Goal: Obtain resource: Download file/media

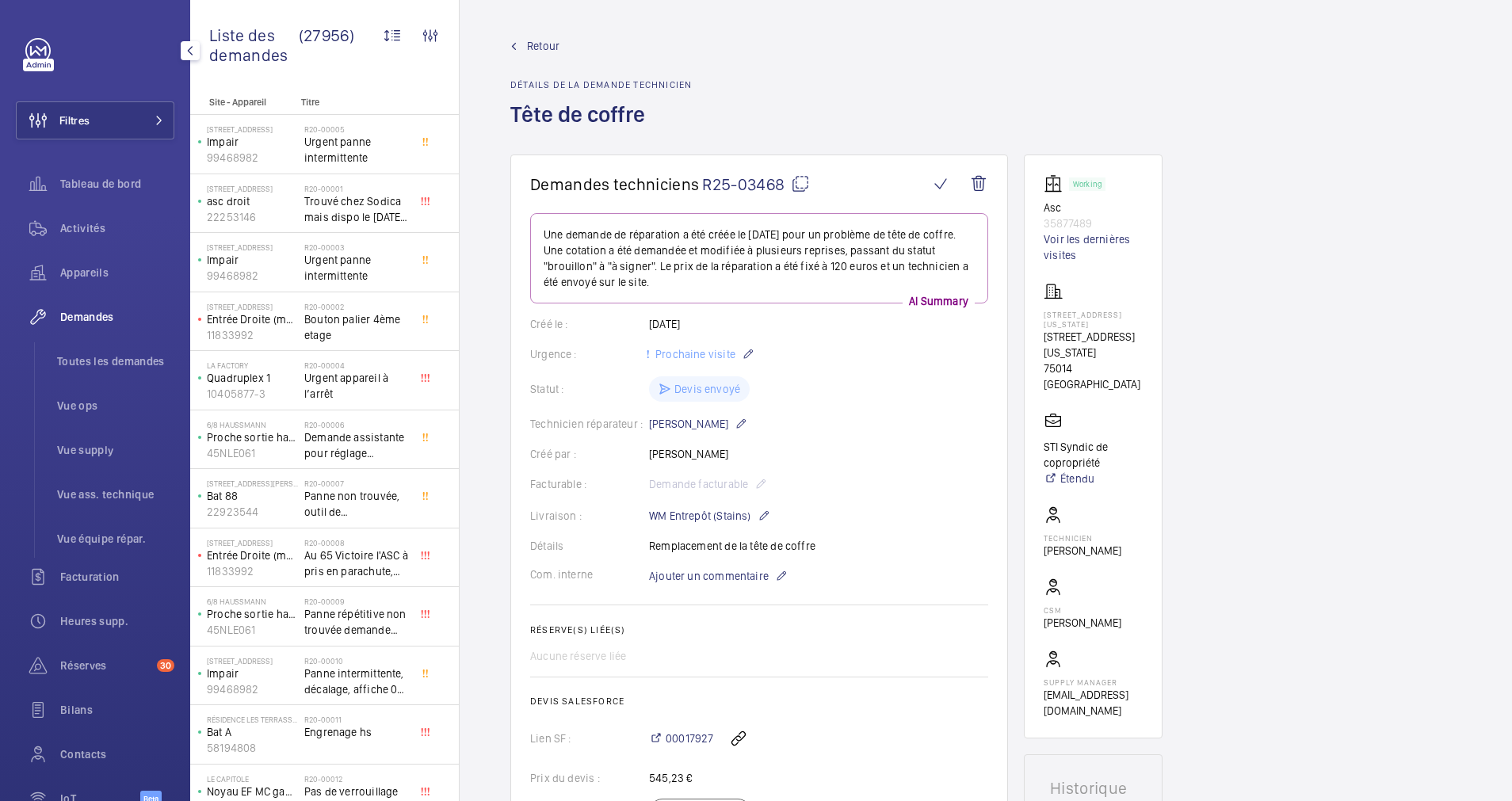
scroll to position [90, 0]
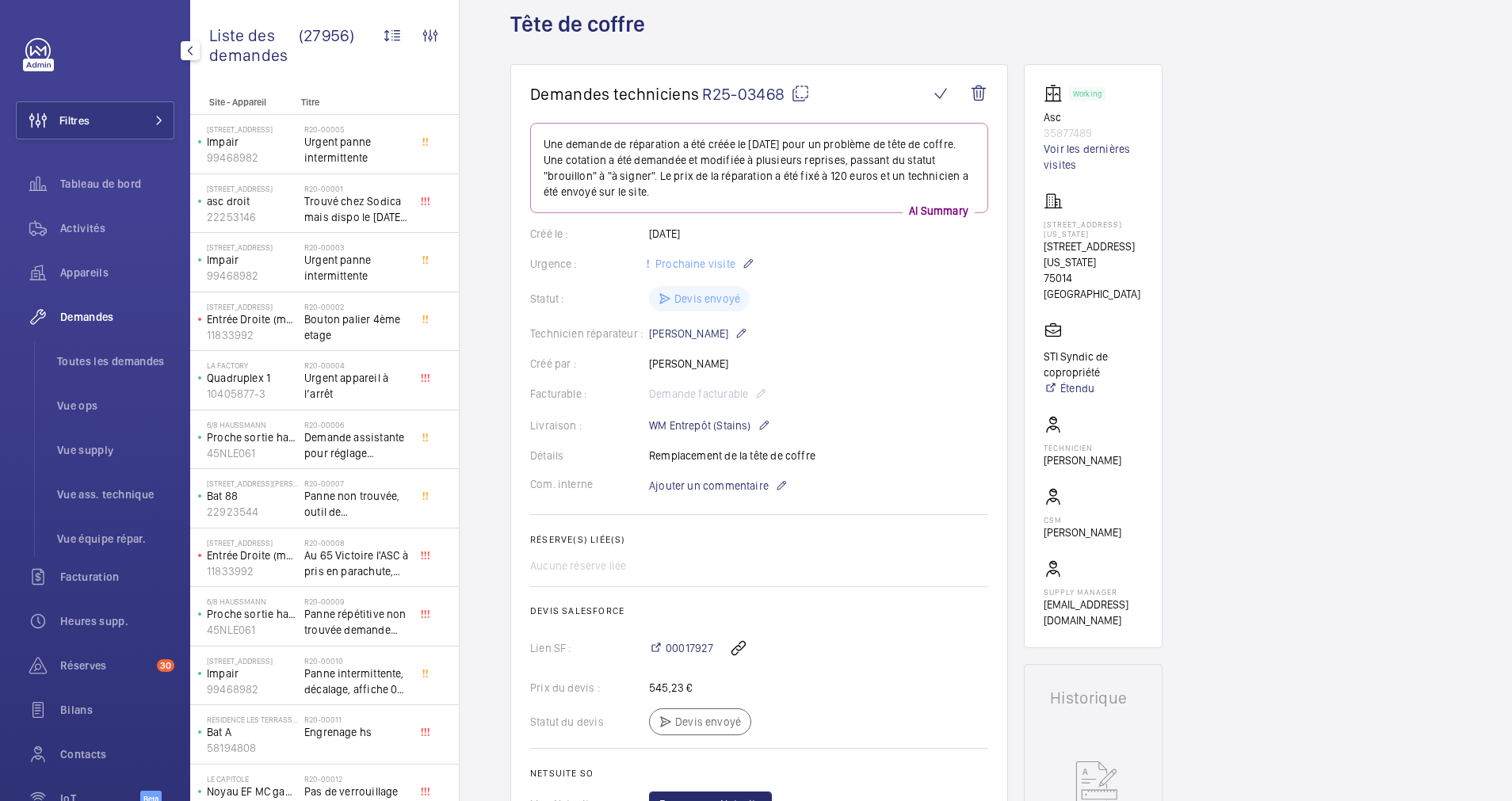
click at [125, 99] on div "Filtres Tableau de bord Activités Appareils Demandes Toutes les demandes Vue op…" at bounding box center [94, 431] width 158 height 786
click at [155, 112] on button "Filtres" at bounding box center [94, 120] width 158 height 38
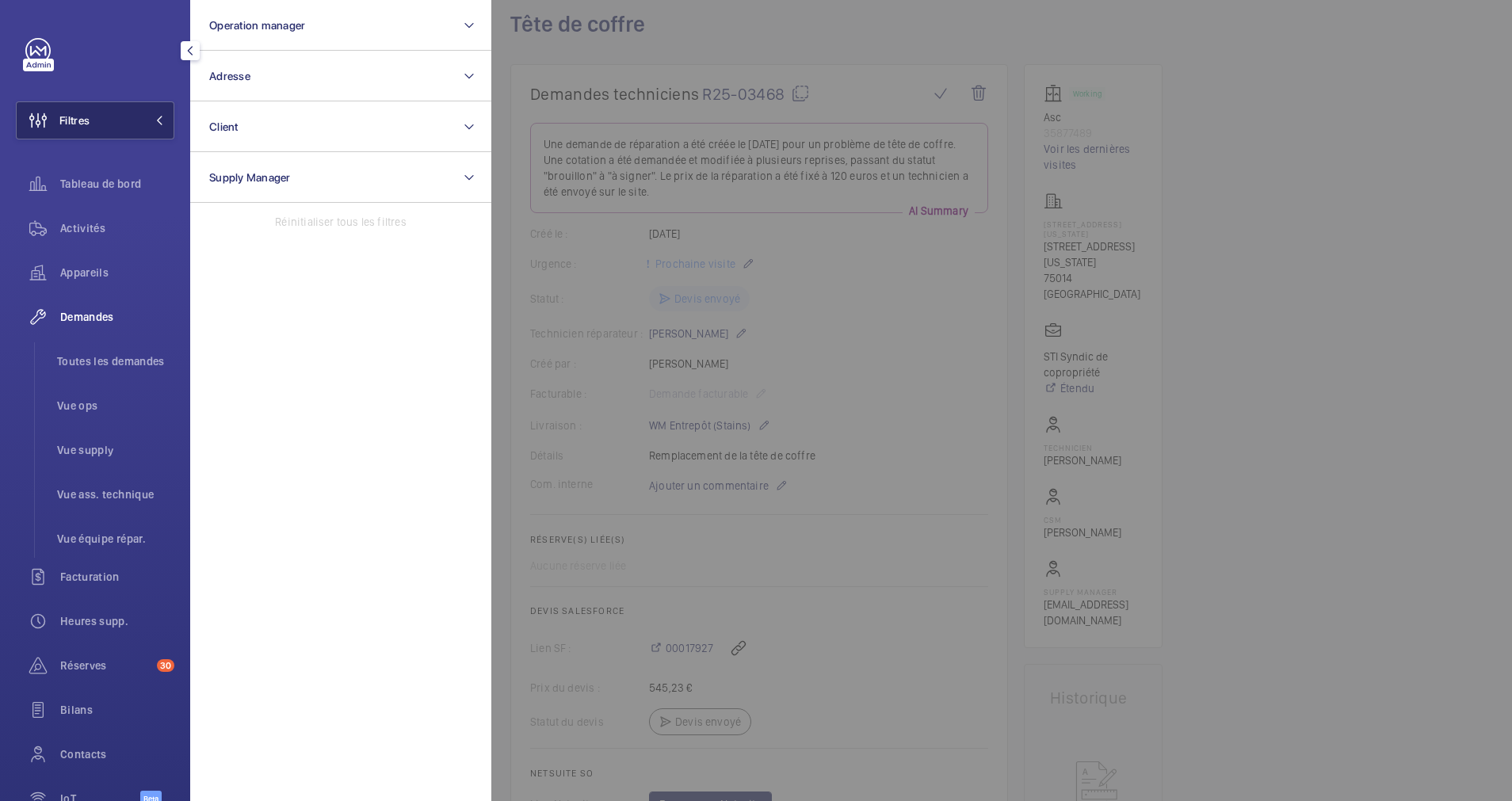
click at [155, 112] on button "Filtres" at bounding box center [94, 120] width 158 height 38
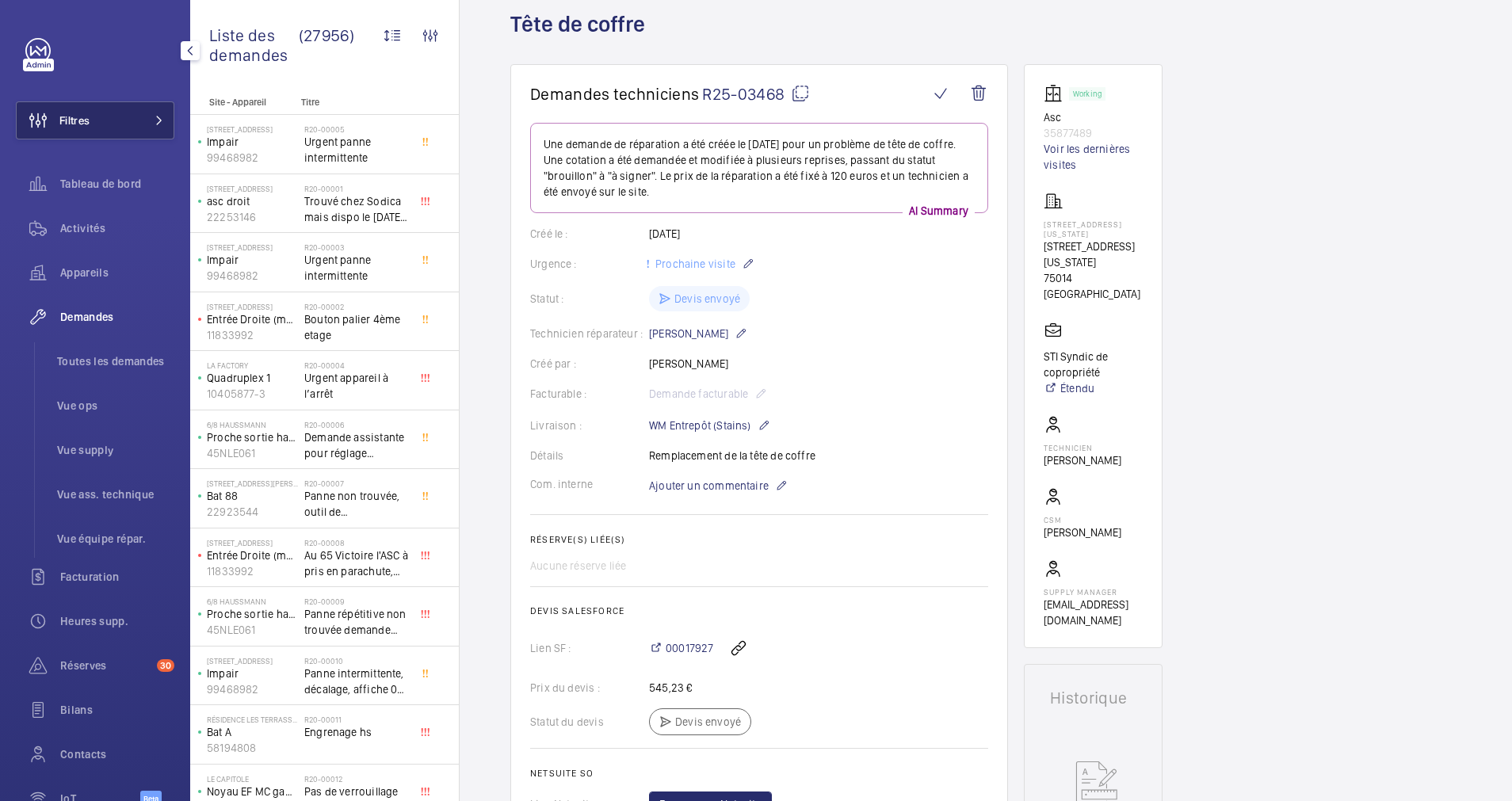
click at [155, 106] on button "Filtres" at bounding box center [94, 120] width 158 height 38
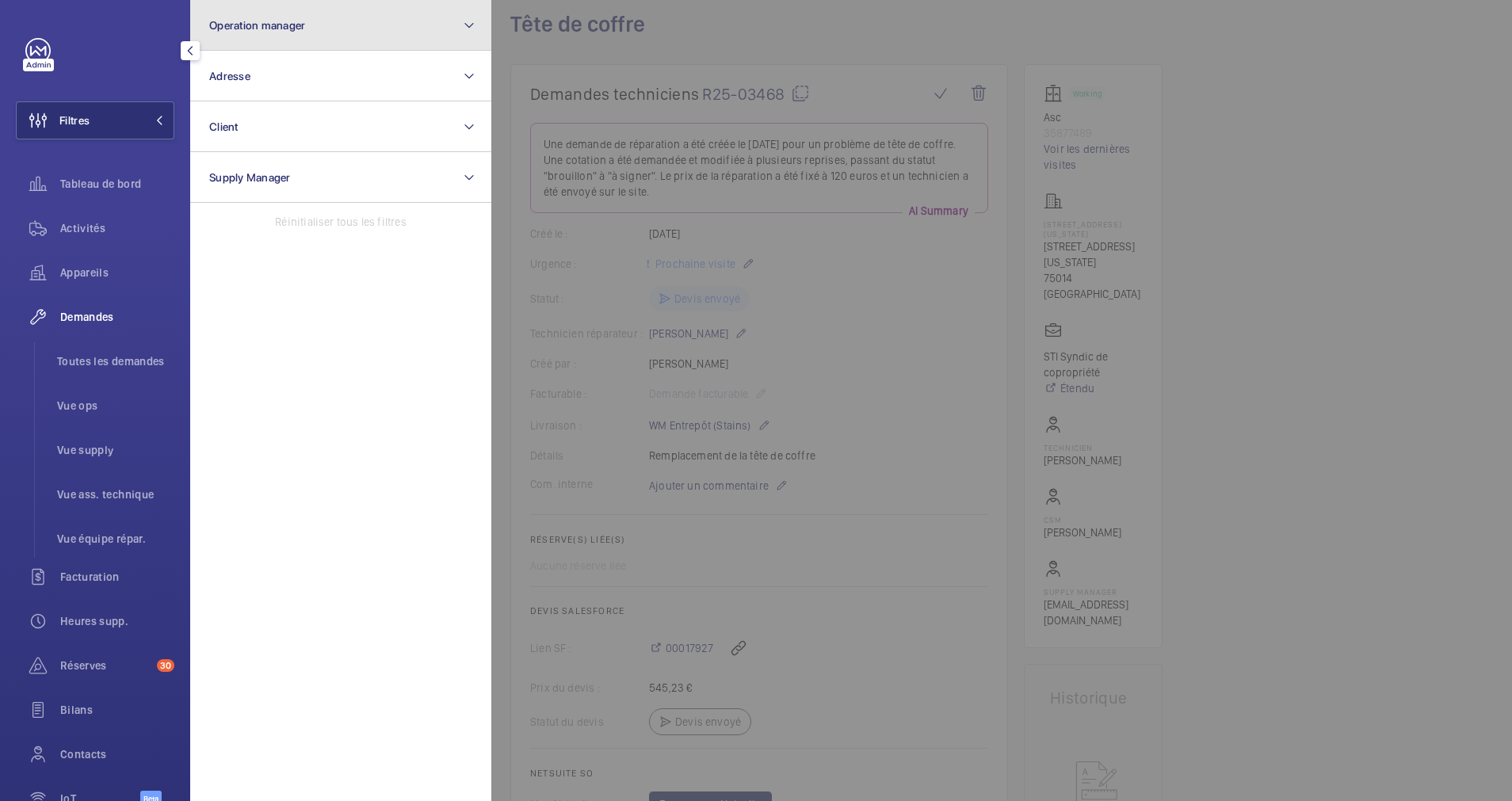
click at [314, 45] on button "Operation manager" at bounding box center [341, 25] width 301 height 51
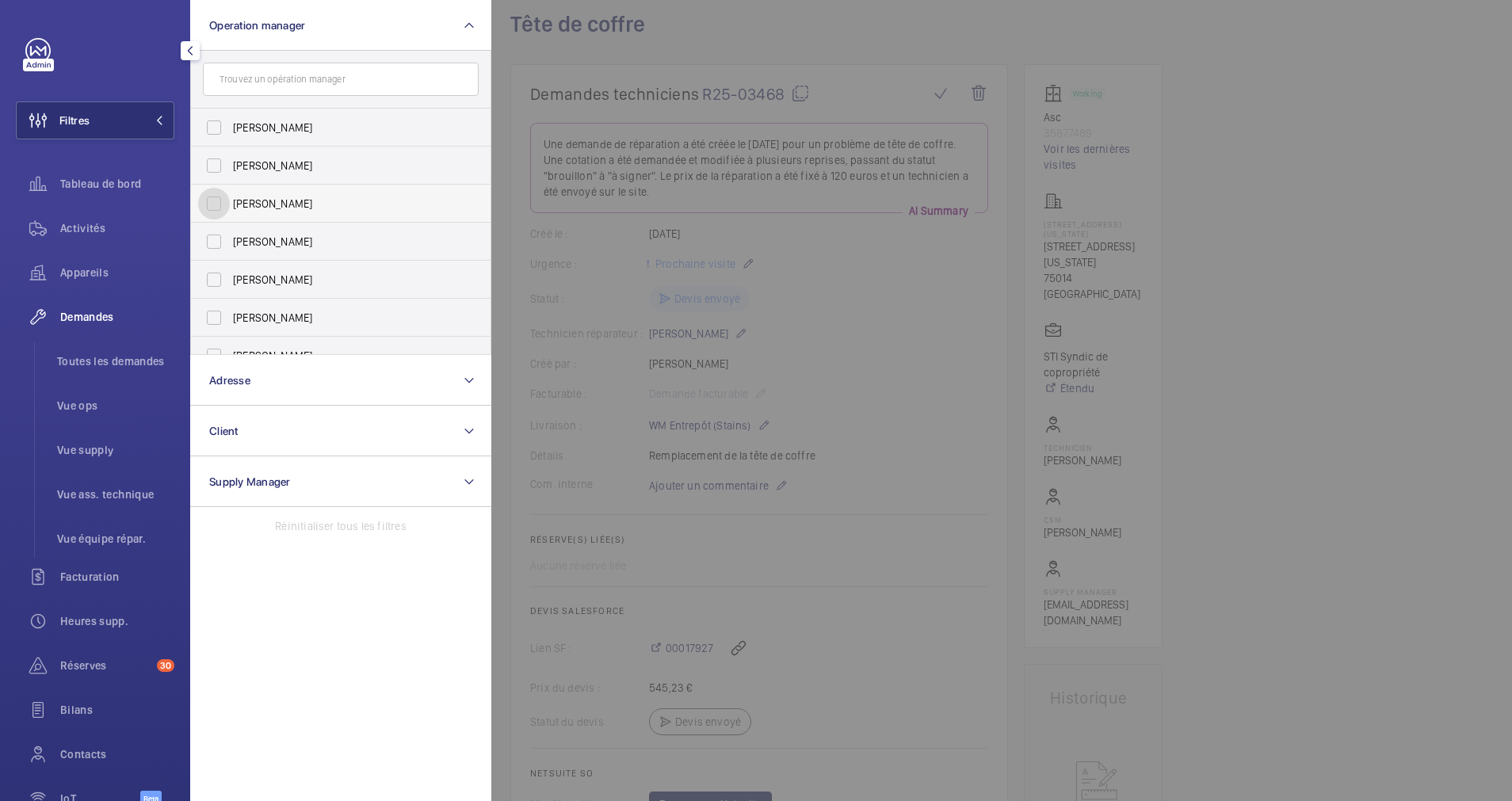
click at [217, 204] on input "[PERSON_NAME]" at bounding box center [214, 203] width 32 height 32
checkbox input "true"
click at [89, 270] on span "Appareils" at bounding box center [118, 272] width 114 height 16
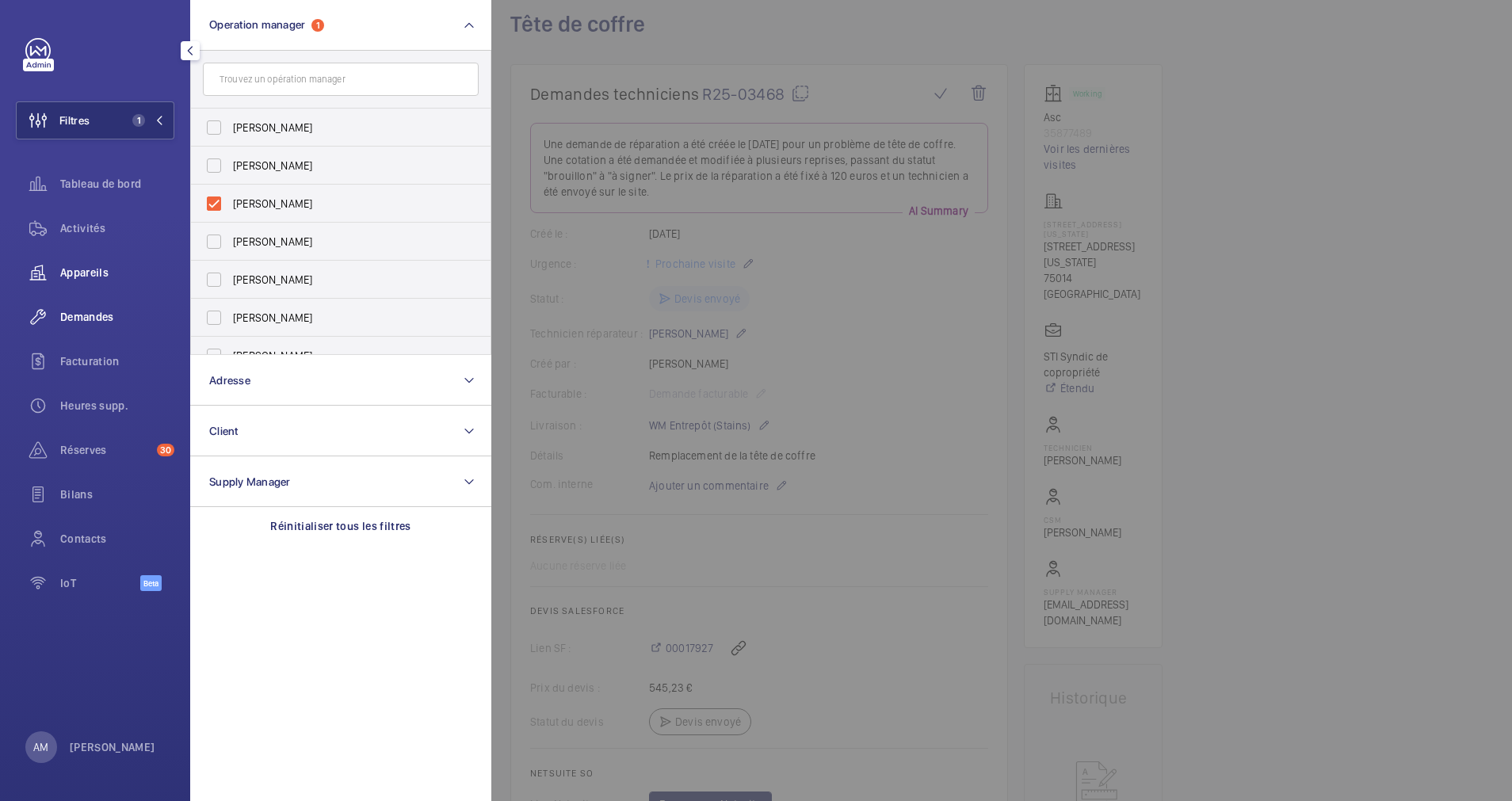
click at [89, 270] on span "Appareils" at bounding box center [118, 272] width 114 height 16
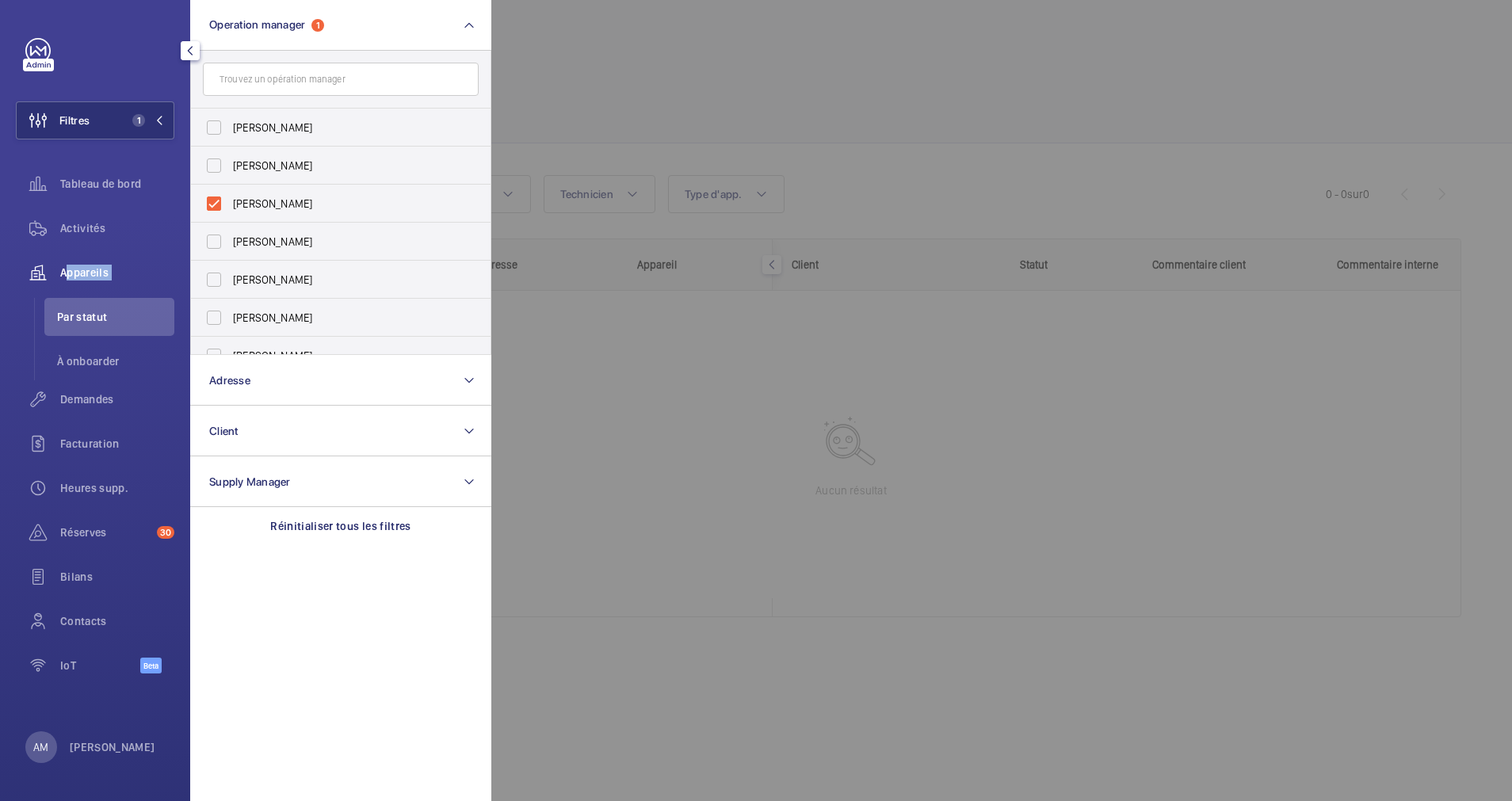
click at [89, 270] on span "Appareils" at bounding box center [118, 272] width 114 height 16
click at [623, 121] on div at bounding box center [1247, 400] width 1512 height 801
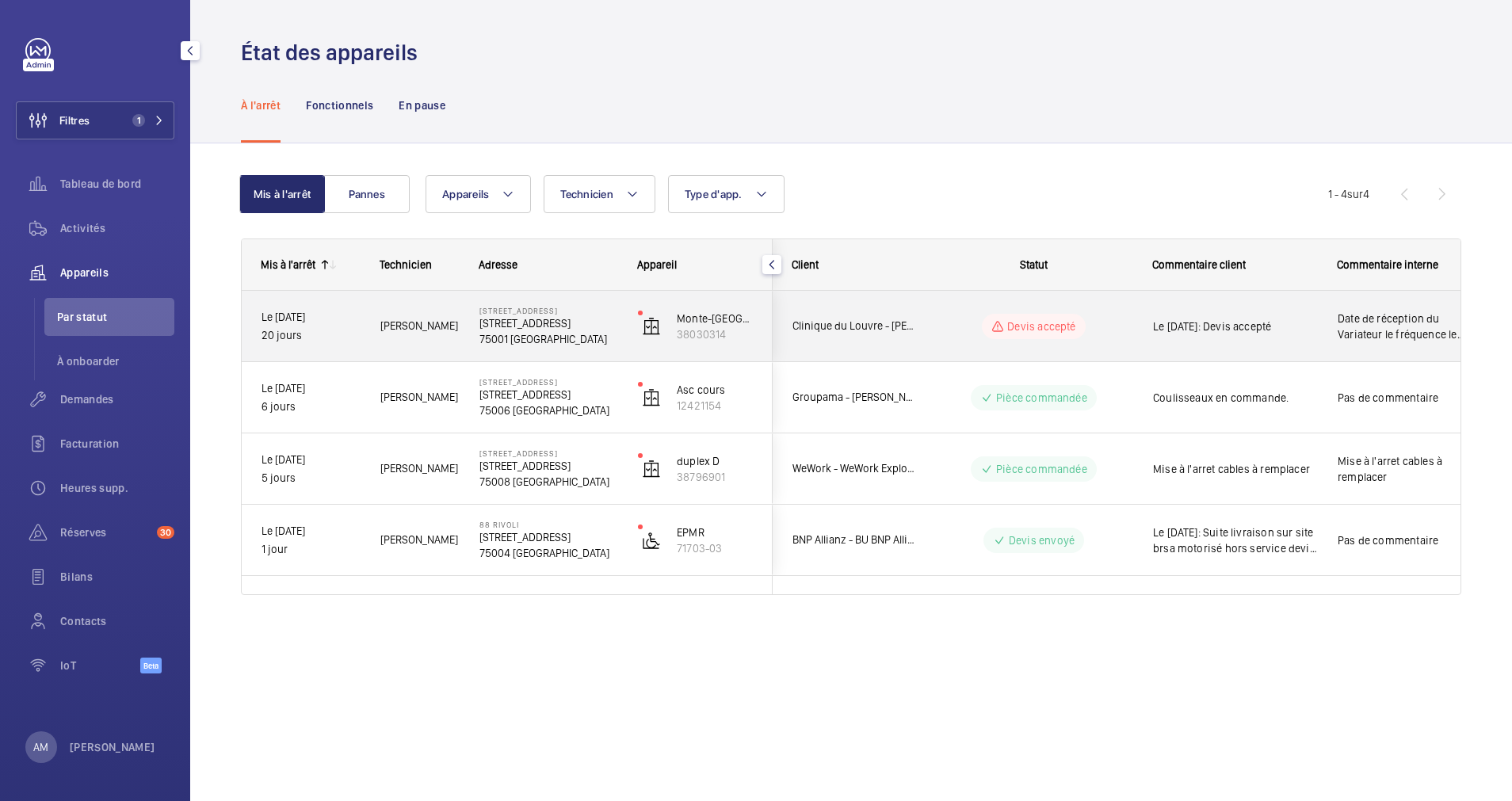
click at [426, 327] on span "[PERSON_NAME]" at bounding box center [420, 326] width 79 height 18
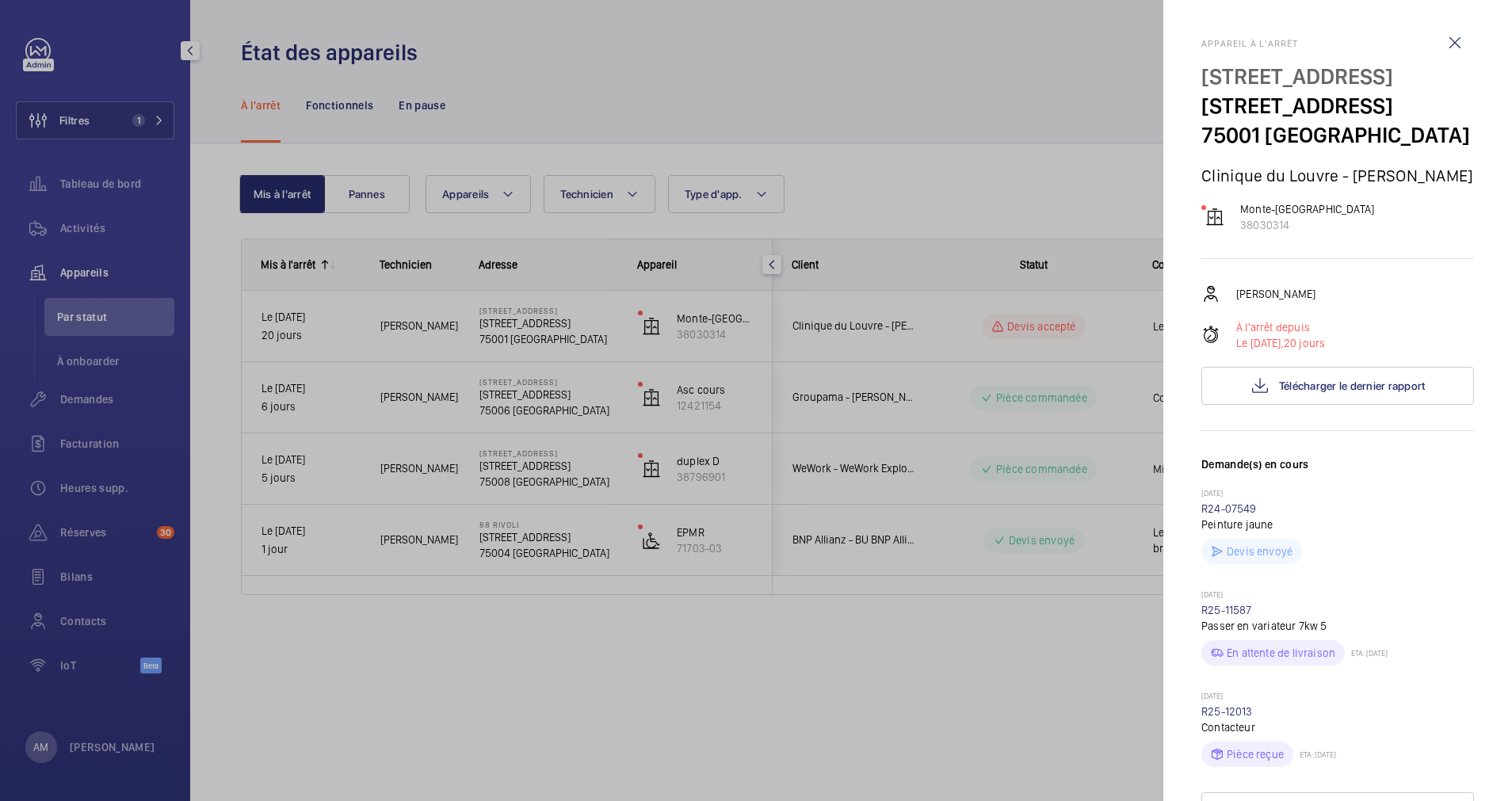
click at [426, 327] on mat-sidenav-container "Filtres 1 Tableau de bord Activités Appareils Par statut À onboarder Demandes F…" at bounding box center [756, 400] width 1512 height 801
click at [1293, 405] on button "Télécharger le dernier rapport" at bounding box center [1337, 386] width 272 height 38
click at [883, 150] on div at bounding box center [756, 400] width 1512 height 801
